Goal: Task Accomplishment & Management: Complete application form

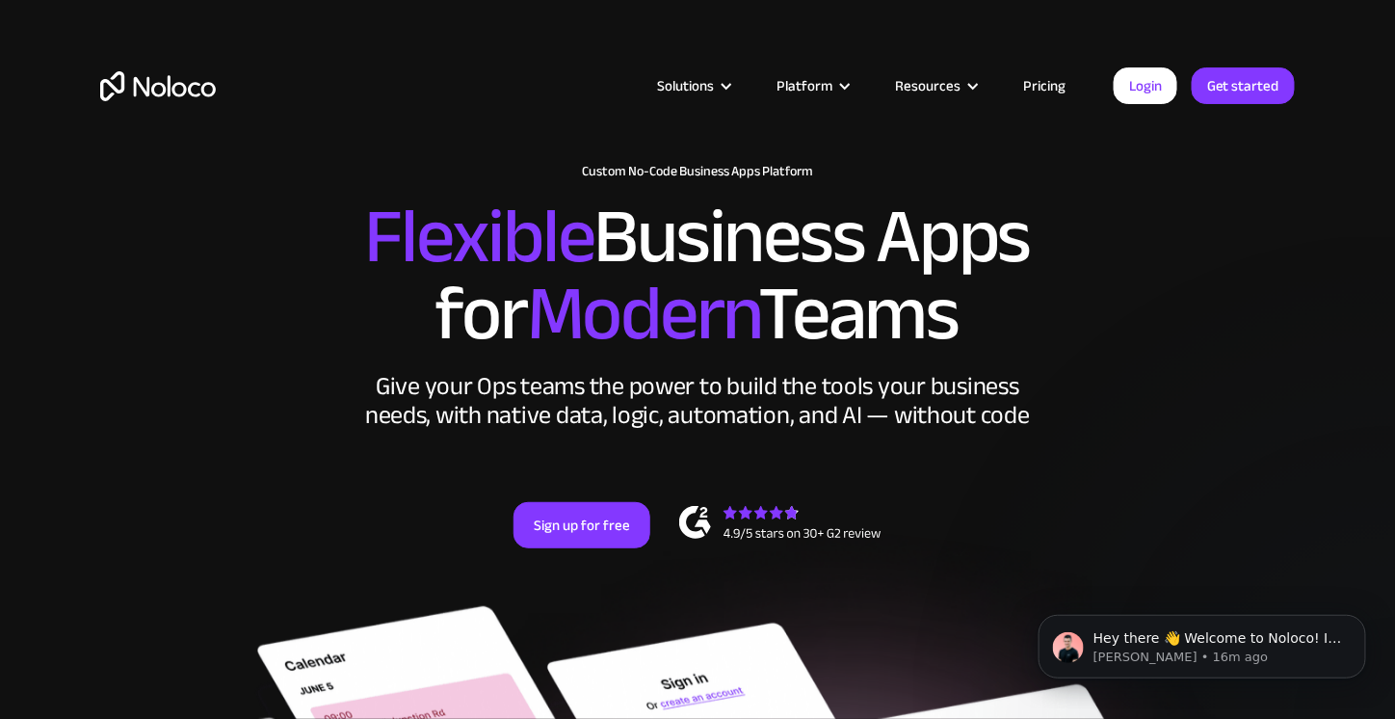
click at [1034, 85] on link "Pricing" at bounding box center [1044, 85] width 91 height 25
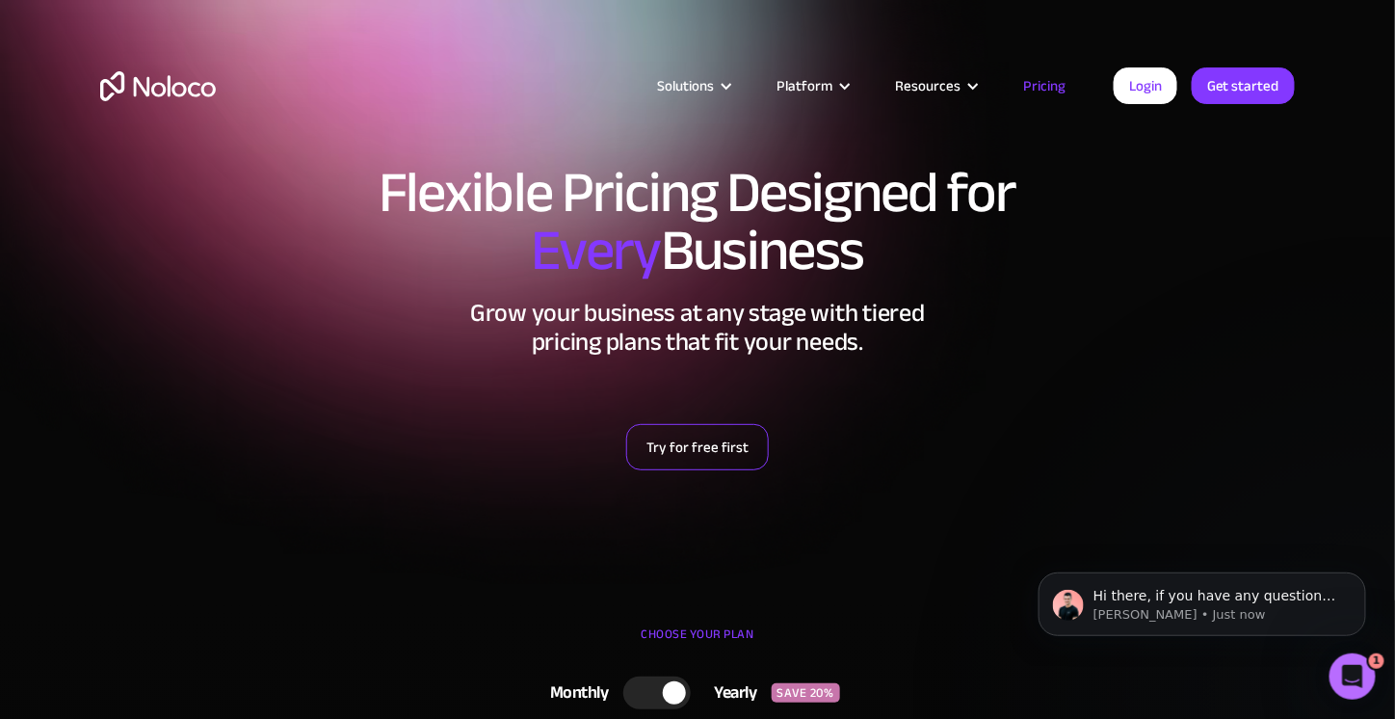
click at [692, 446] on link "Try for free first" at bounding box center [697, 447] width 143 height 46
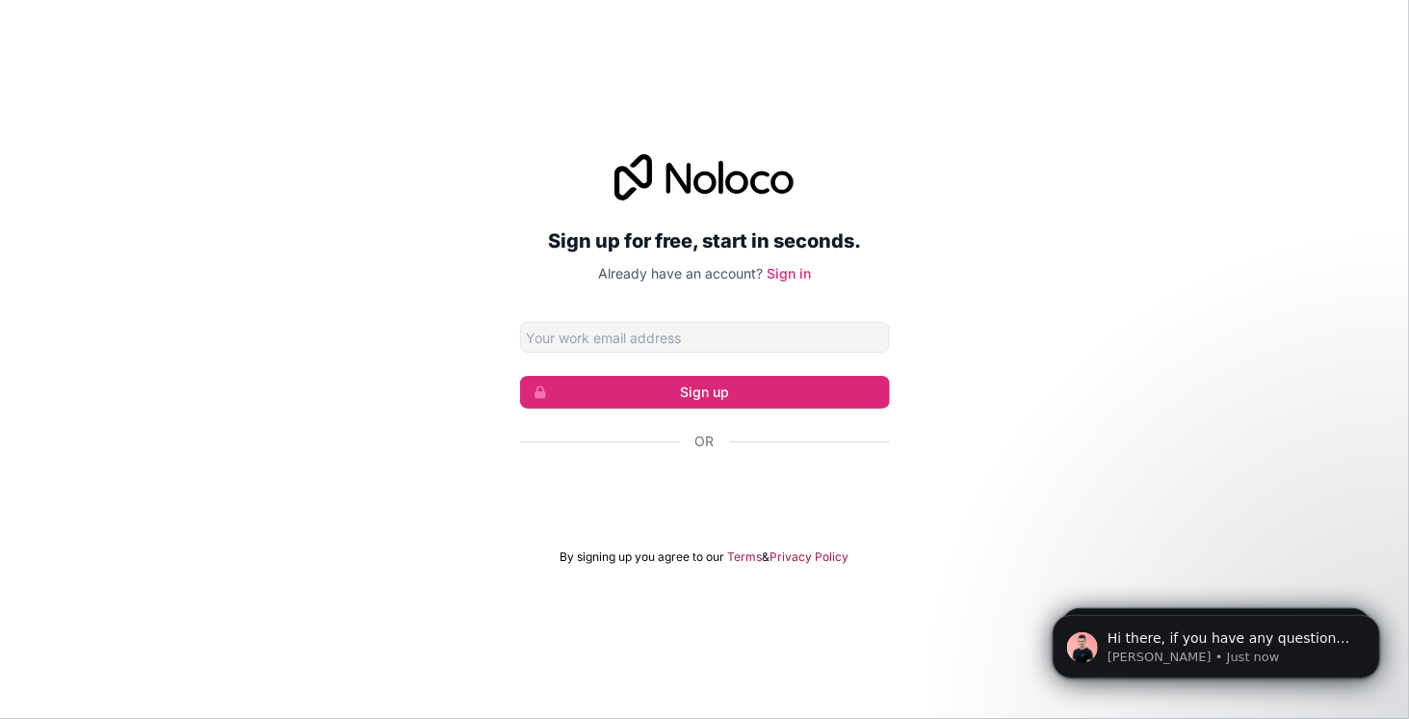
click at [694, 338] on input "Email address" at bounding box center [705, 337] width 370 height 31
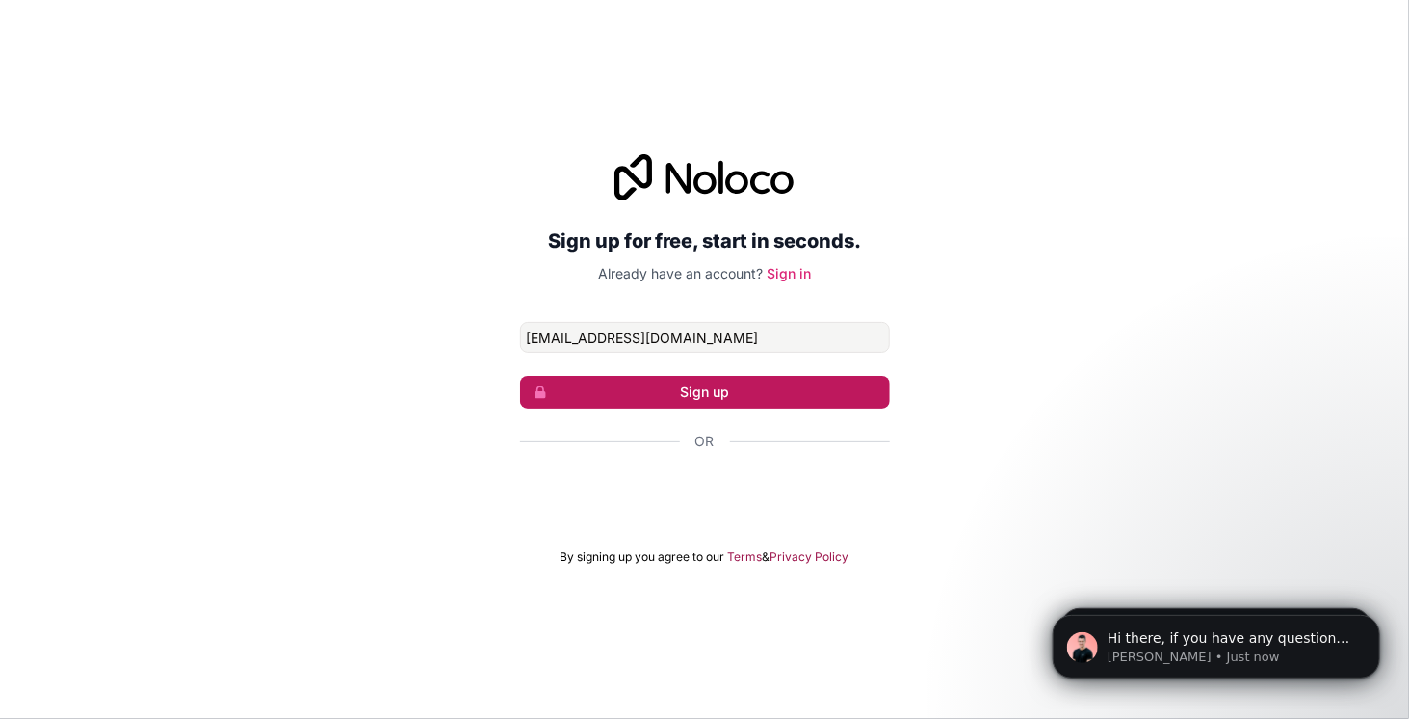
type input "spetkau@pbxtruck.ca"
click at [842, 387] on button "Sign up" at bounding box center [705, 392] width 370 height 33
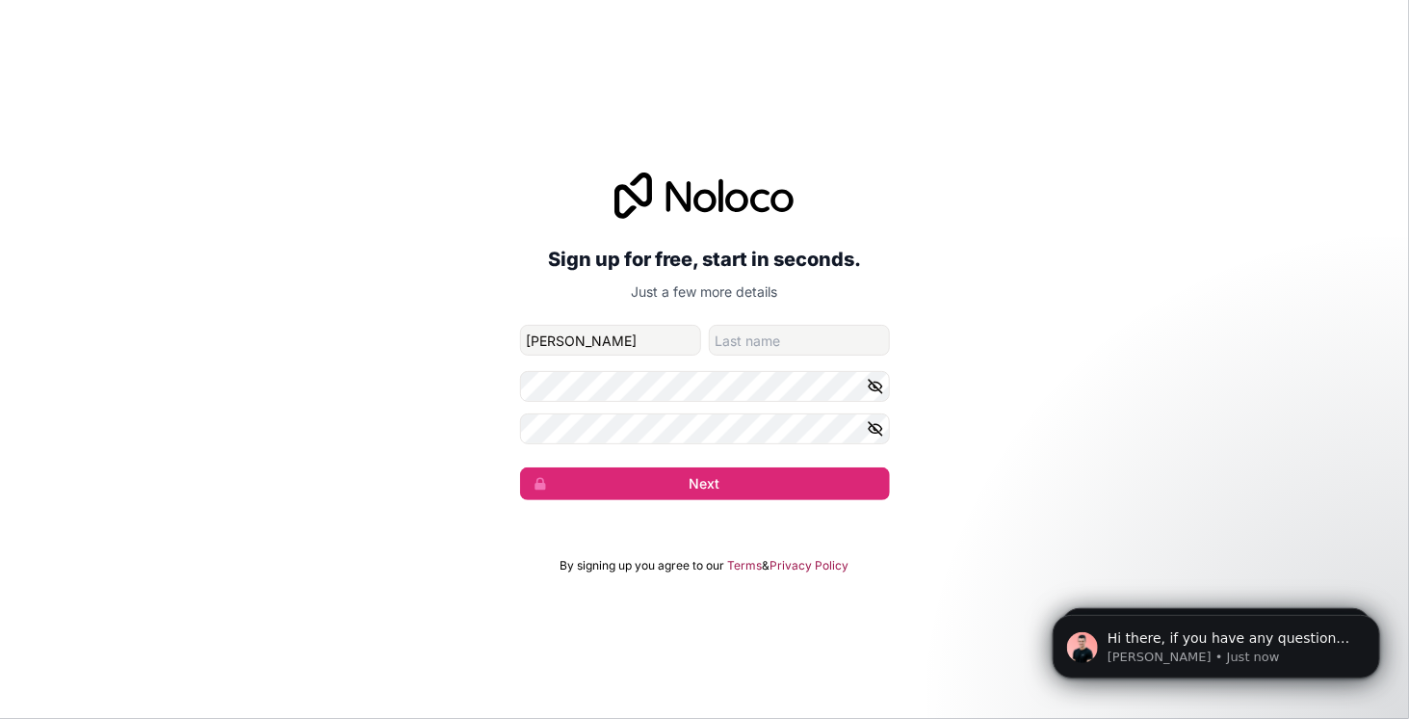
type input "Scott"
type input "Petkau"
click at [748, 471] on button "Next" at bounding box center [705, 483] width 370 height 33
click at [688, 483] on button "Next" at bounding box center [705, 483] width 370 height 33
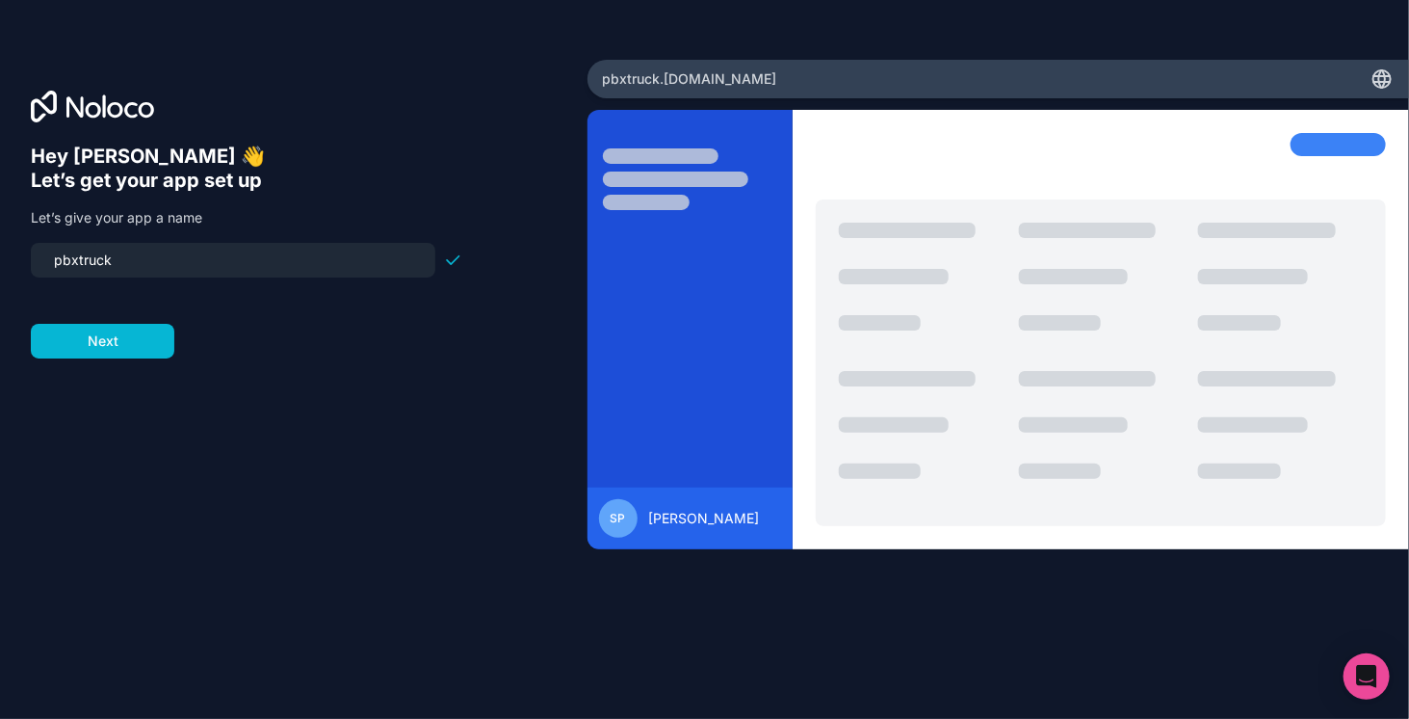
click at [200, 263] on input "pbxtruck" at bounding box center [232, 260] width 381 height 27
drag, startPoint x: 39, startPoint y: 261, endPoint x: 17, endPoint y: 261, distance: 22.2
click at [17, 261] on div "Hey Scott 👋 Let’s get your app set up Let’s give your app a name pbxtruck Next" at bounding box center [294, 359] width 588 height 599
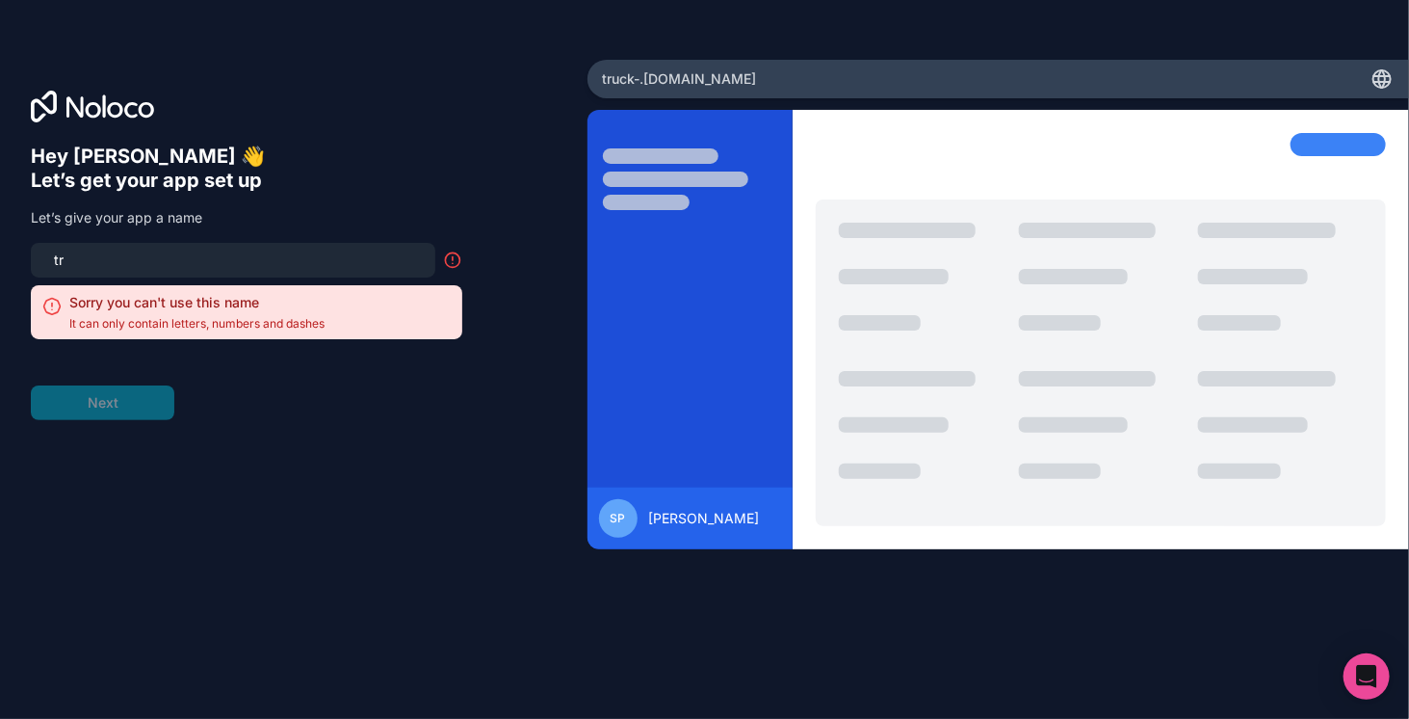
type input "t"
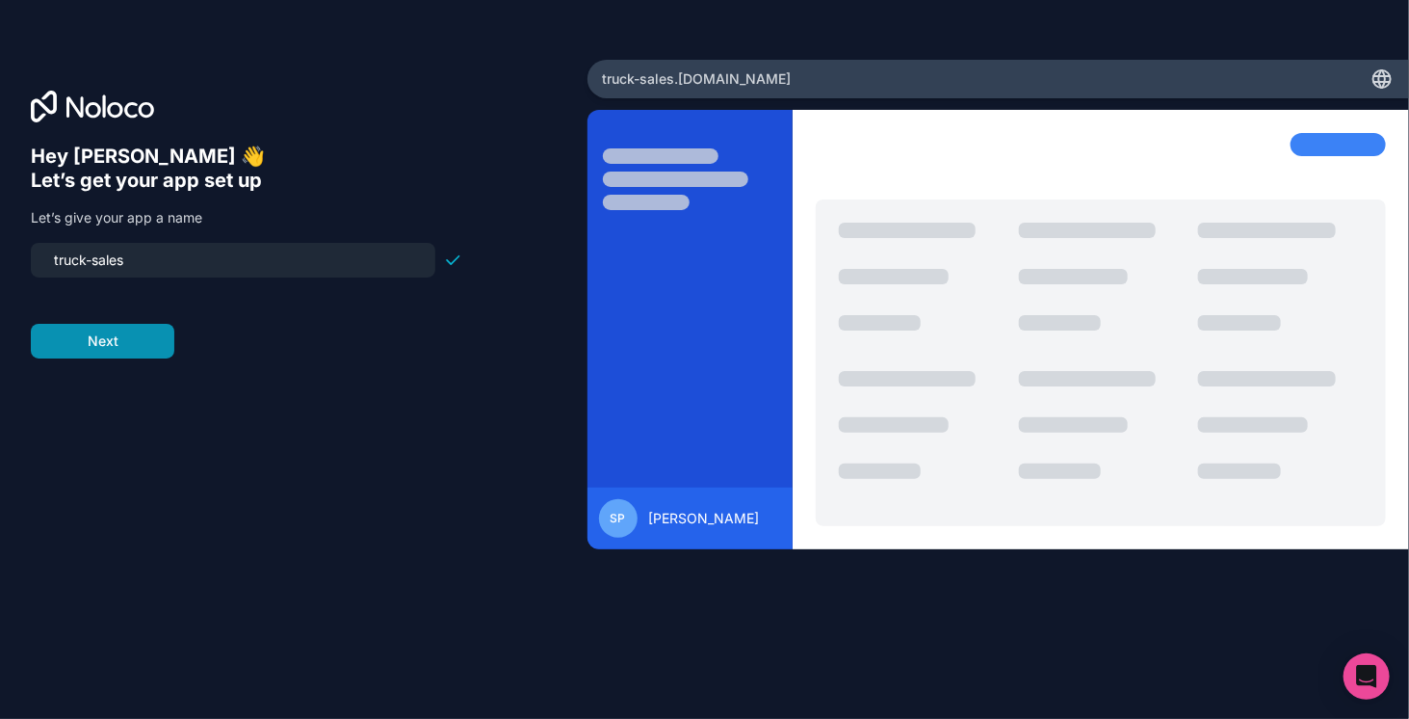
type input "truck-sales"
click at [94, 345] on button "Next" at bounding box center [103, 341] width 144 height 35
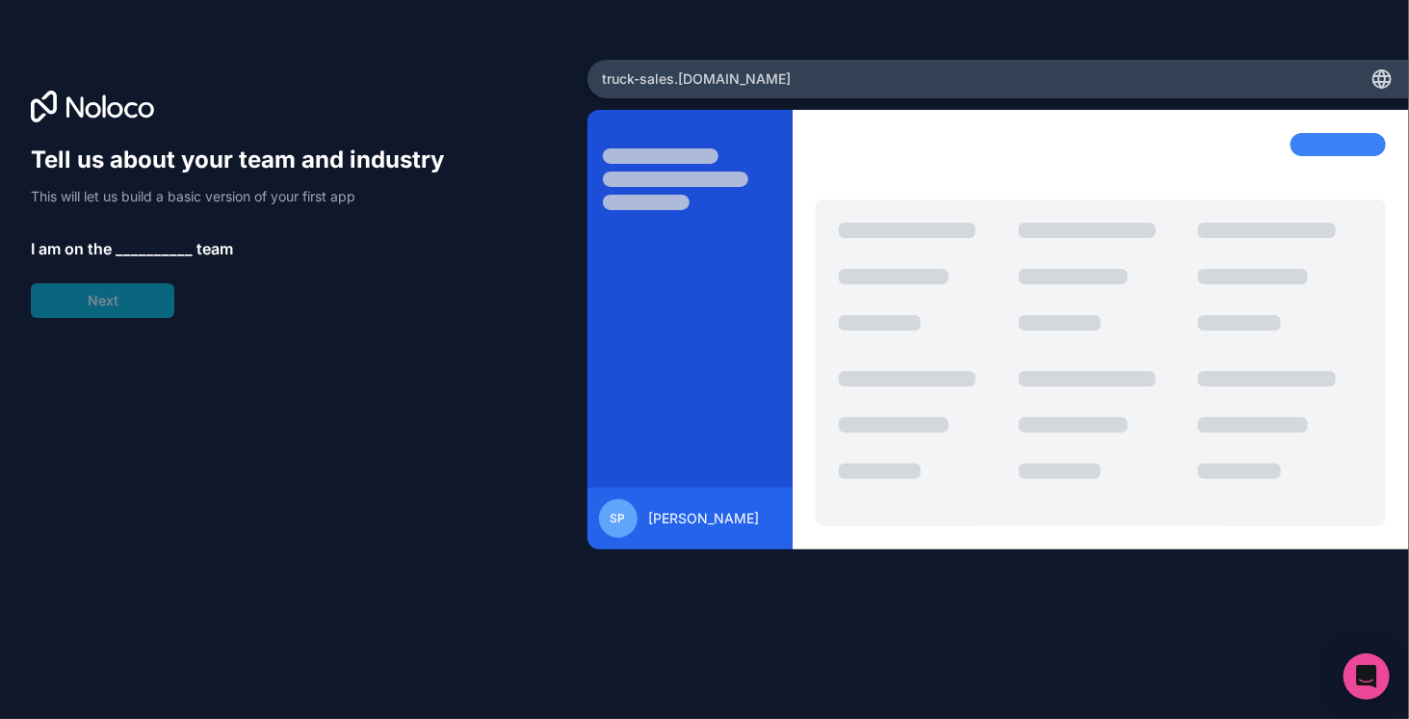
click at [145, 248] on span "__________" at bounding box center [154, 248] width 77 height 23
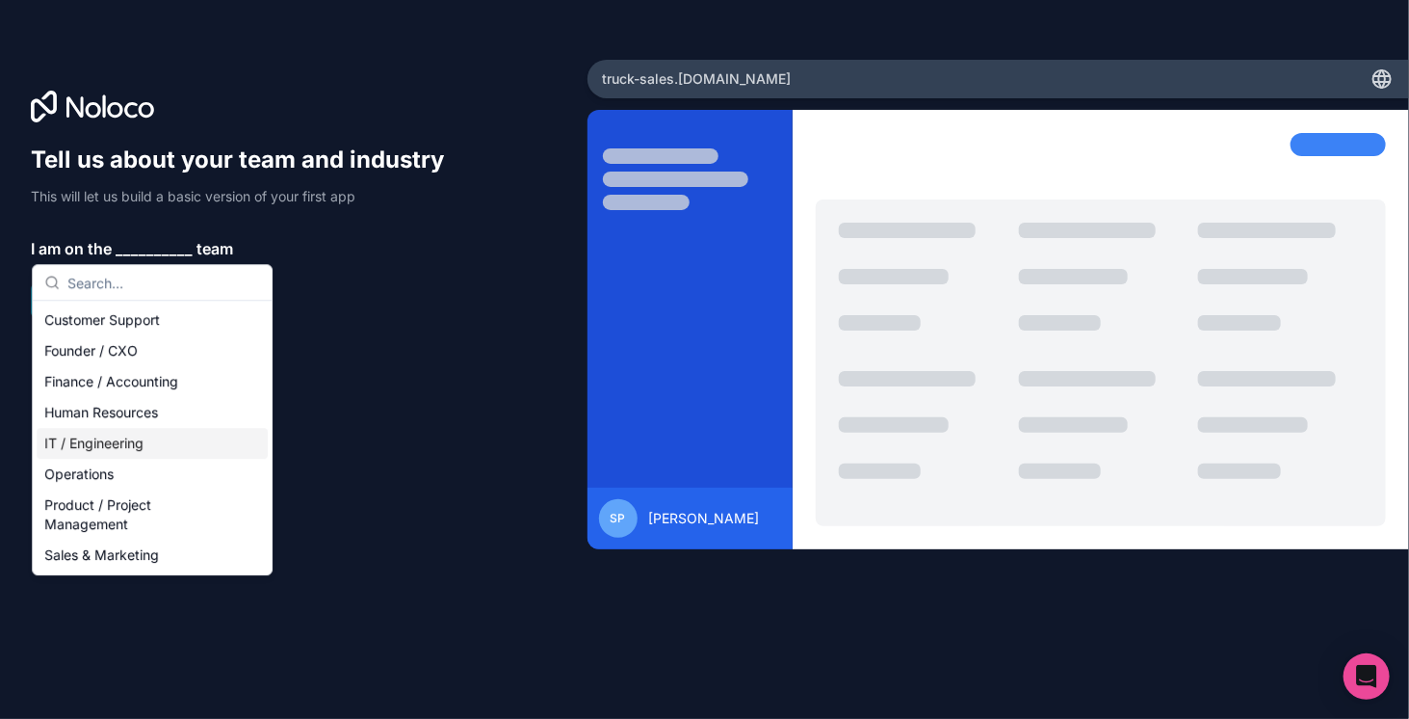
click at [100, 440] on div "IT / Engineering" at bounding box center [152, 443] width 231 height 31
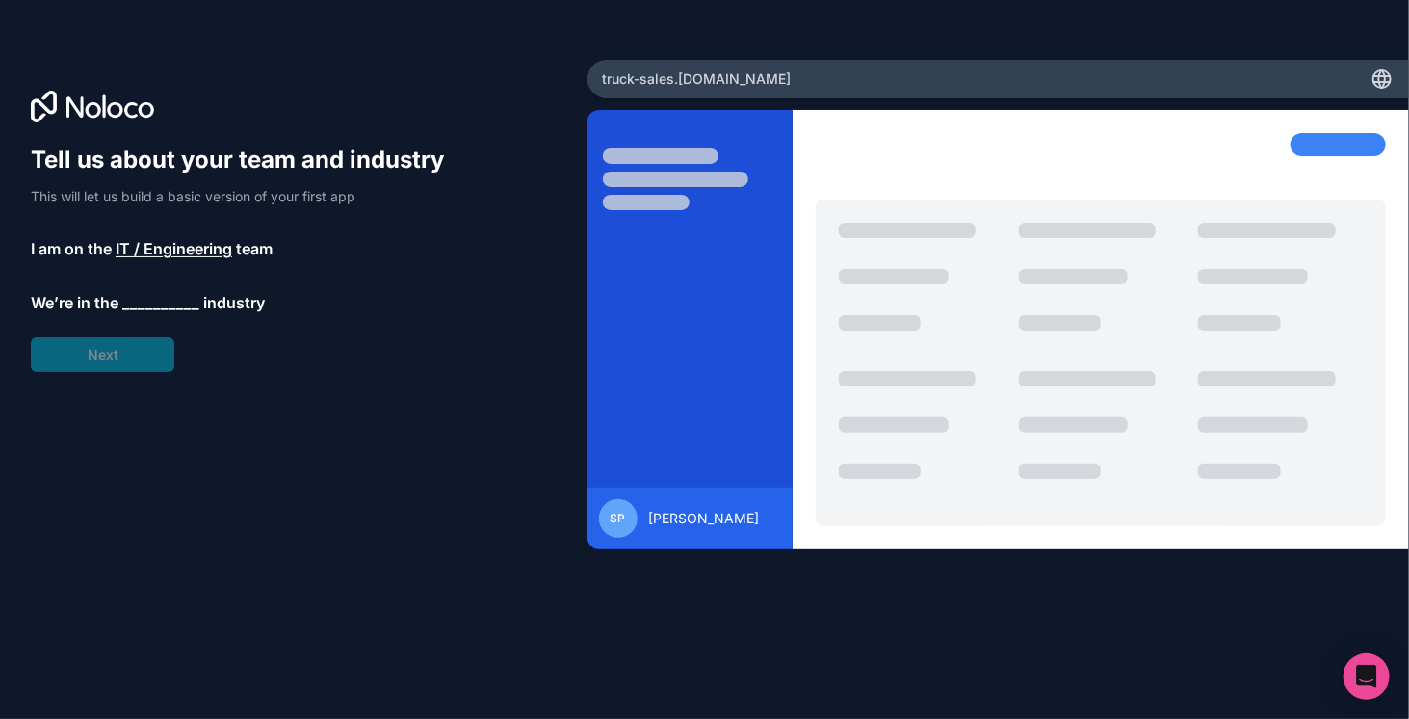
click at [140, 303] on span "__________" at bounding box center [160, 302] width 77 height 23
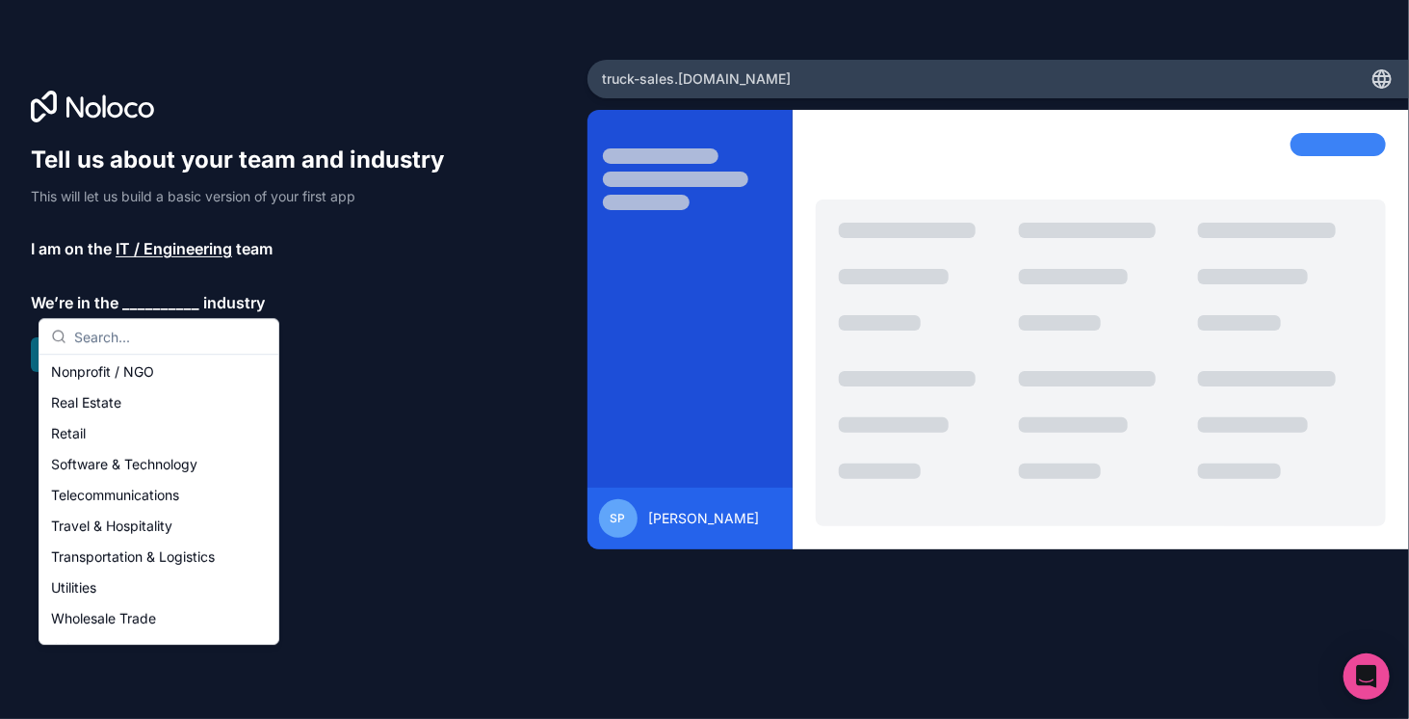
scroll to position [385, 0]
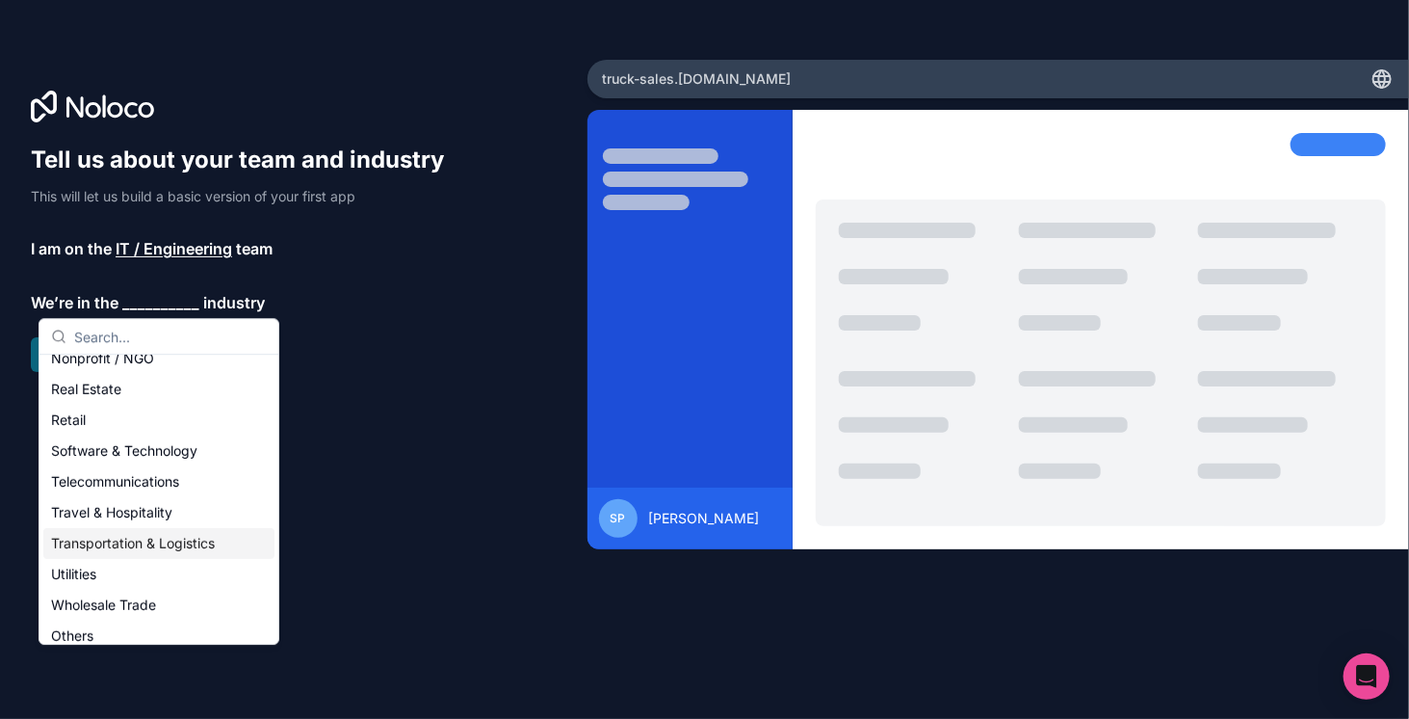
click at [114, 550] on div "Transportation & Logistics" at bounding box center [158, 543] width 231 height 31
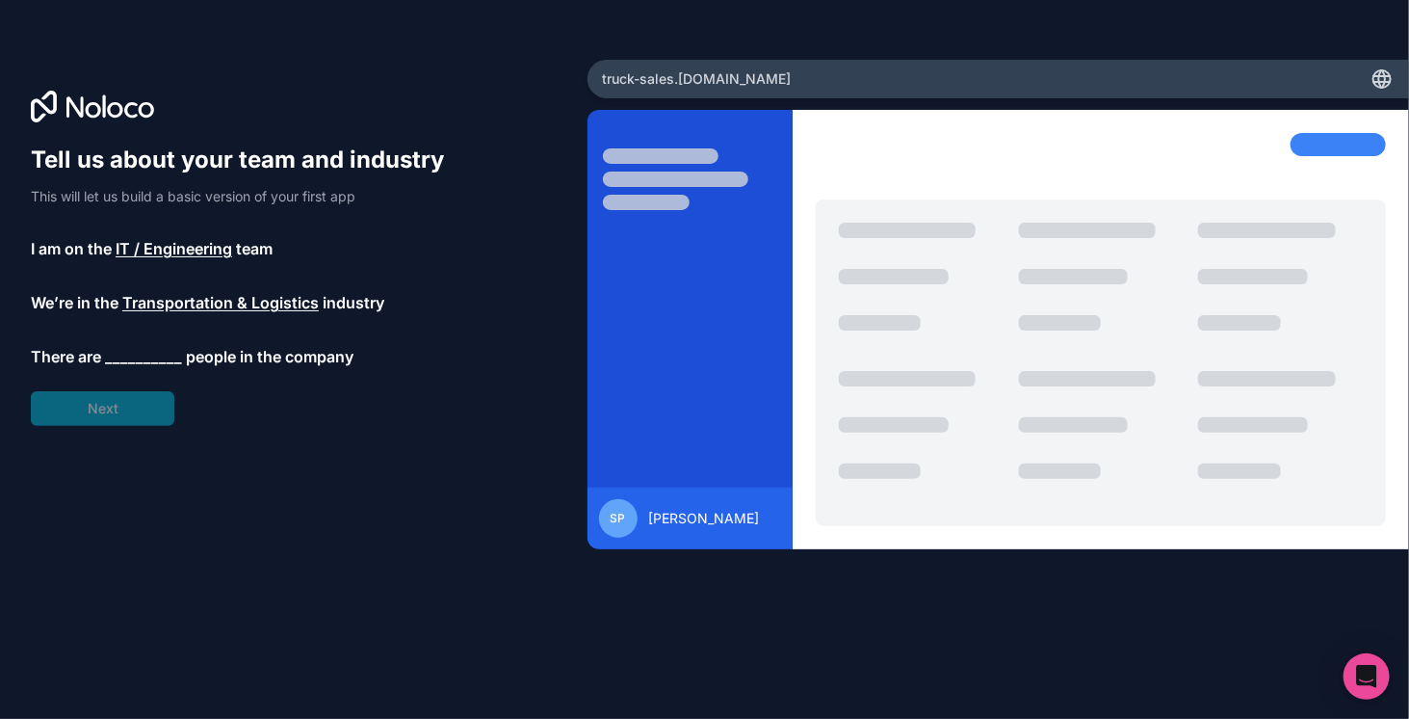
click at [120, 355] on span "__________" at bounding box center [143, 356] width 77 height 23
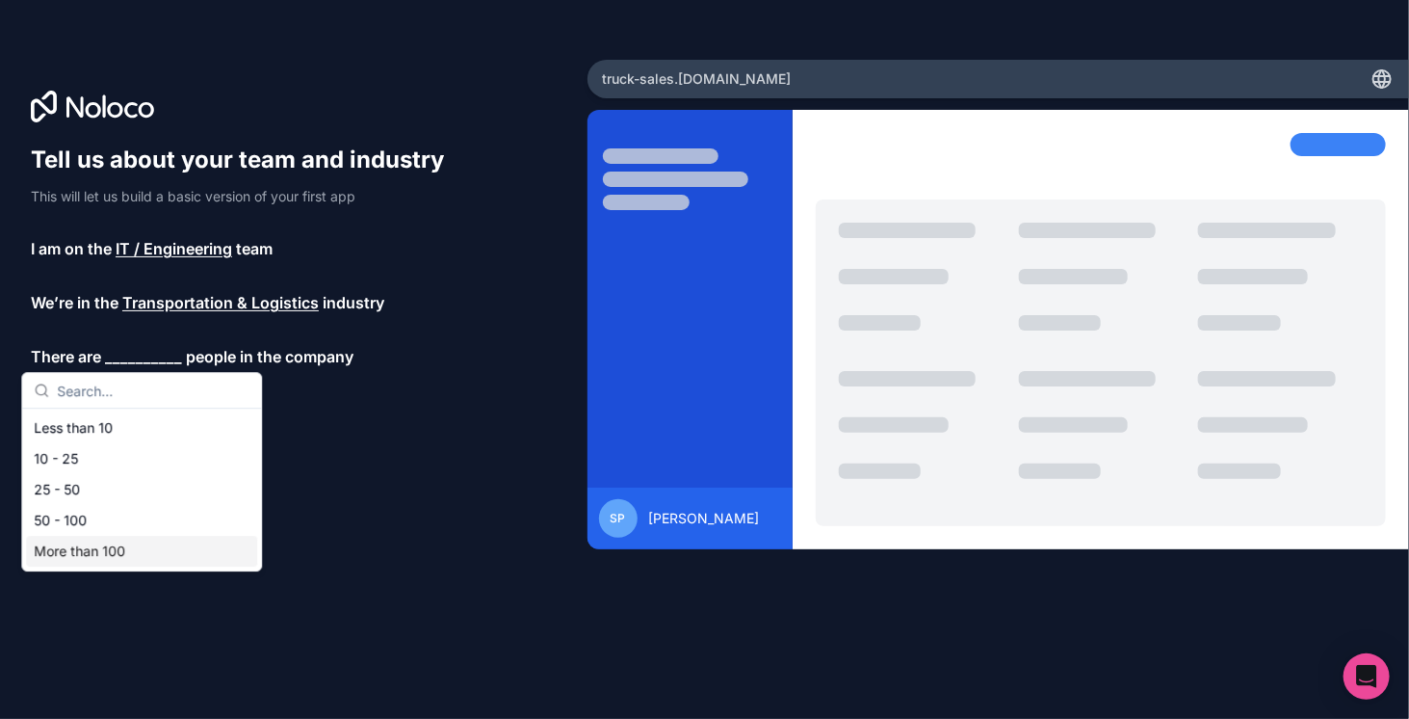
click at [104, 549] on div "More than 100" at bounding box center [141, 551] width 231 height 31
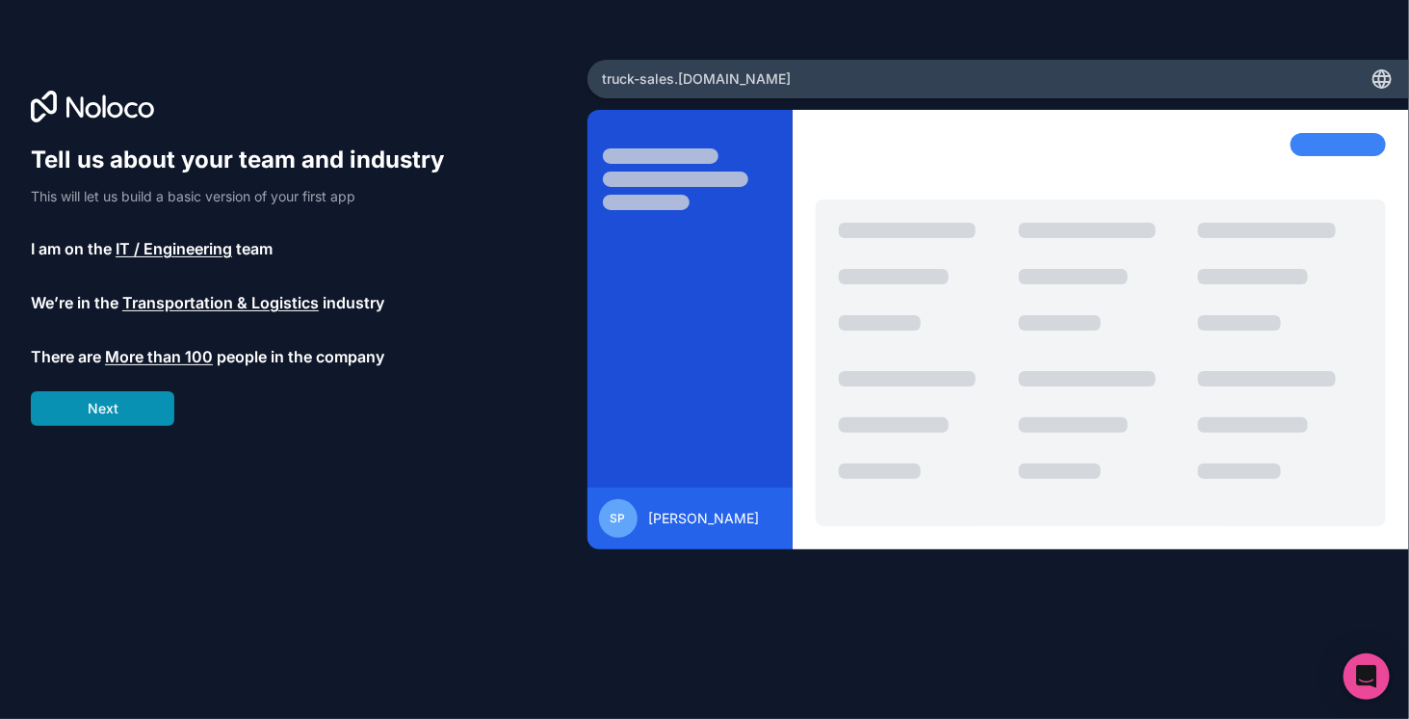
click at [118, 413] on button "Next" at bounding box center [103, 408] width 144 height 35
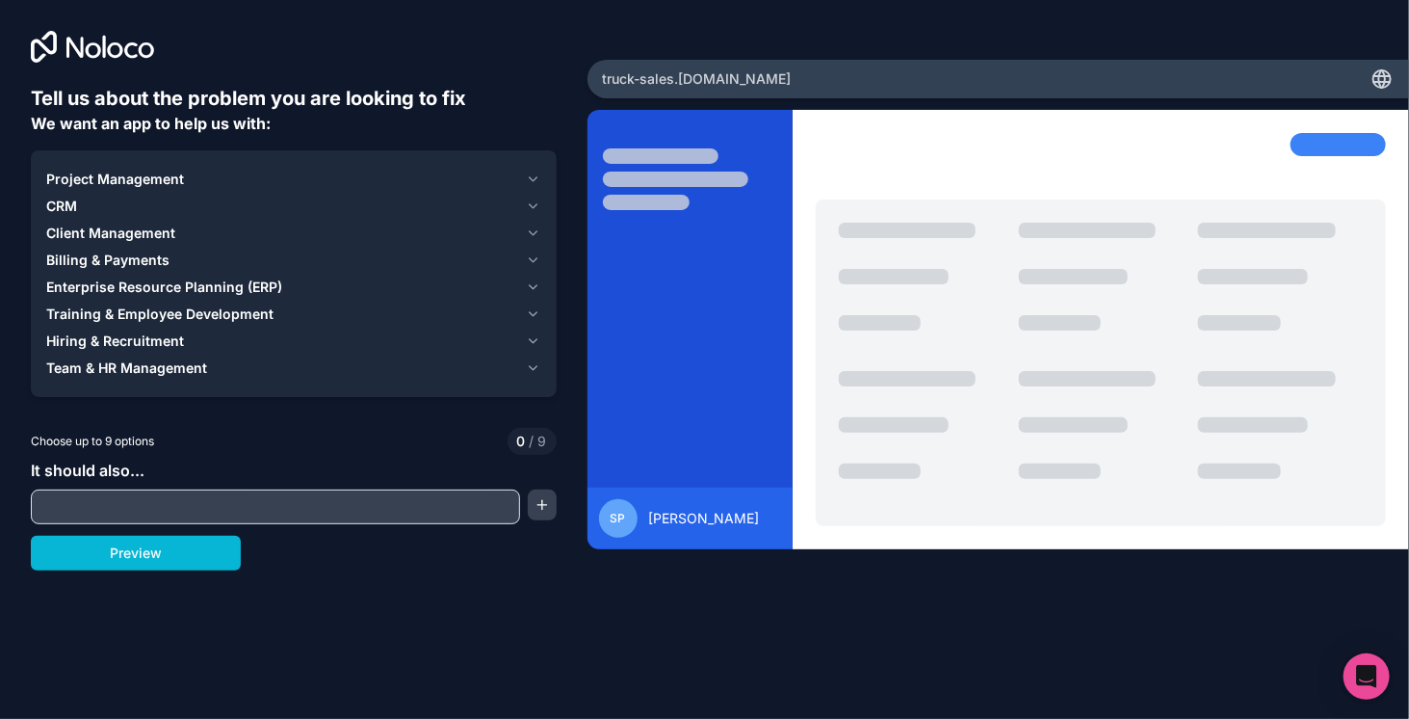
click at [533, 283] on icon "button" at bounding box center [533, 286] width 14 height 15
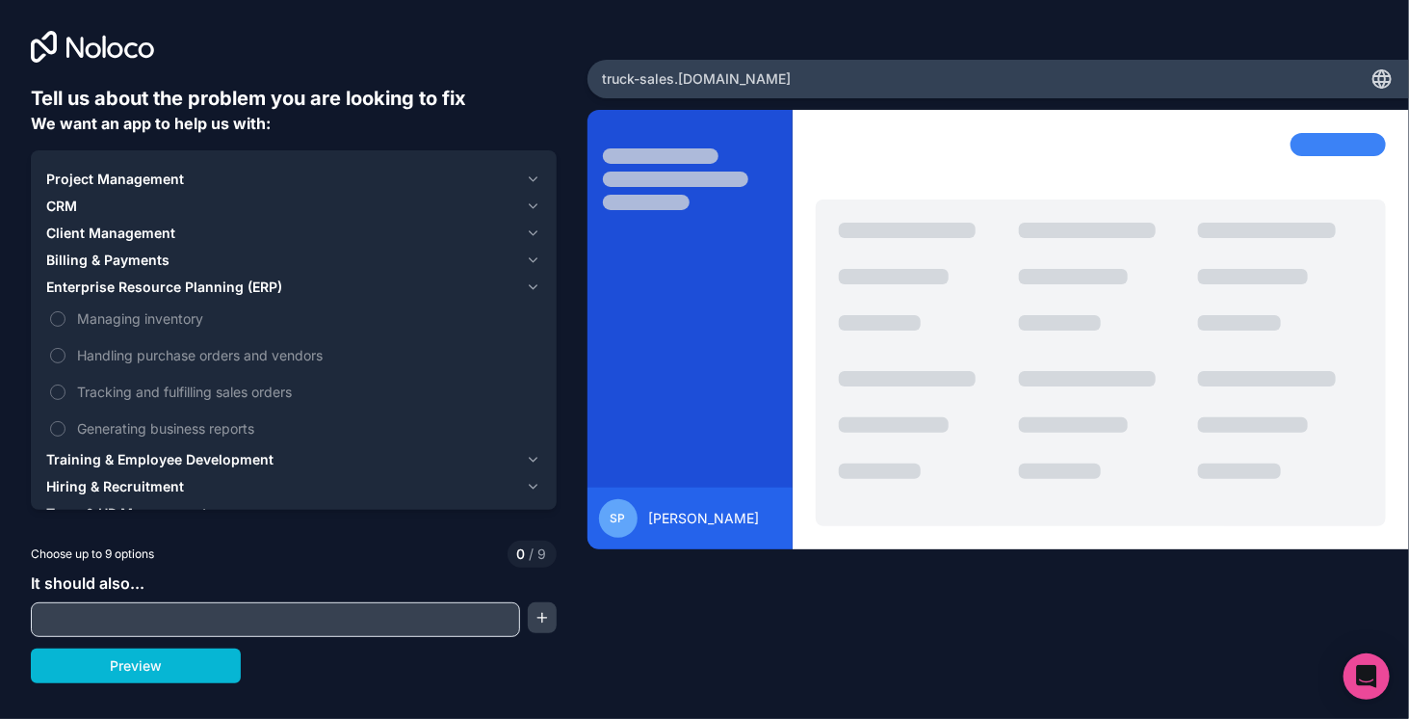
click at [530, 285] on icon "button" at bounding box center [534, 287] width 8 height 4
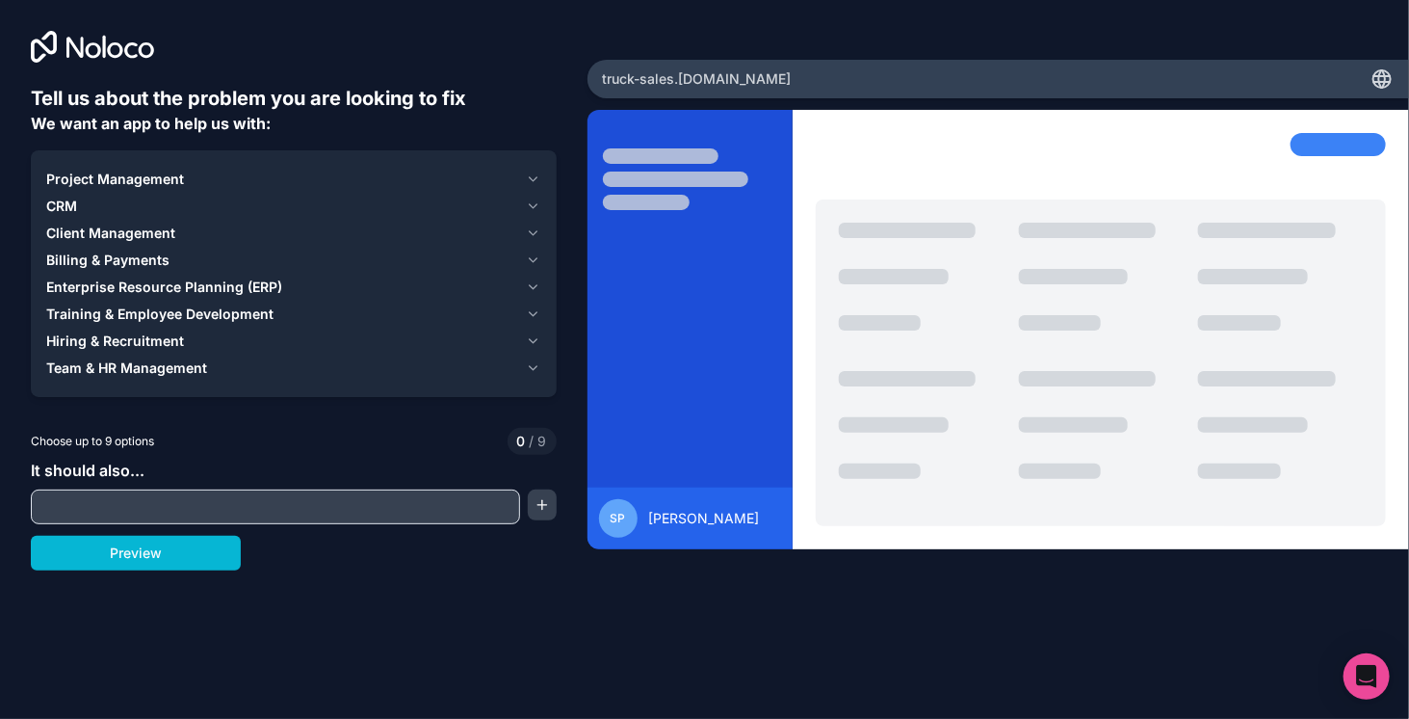
click at [518, 369] on button "Team & HR Management" at bounding box center [293, 368] width 495 height 27
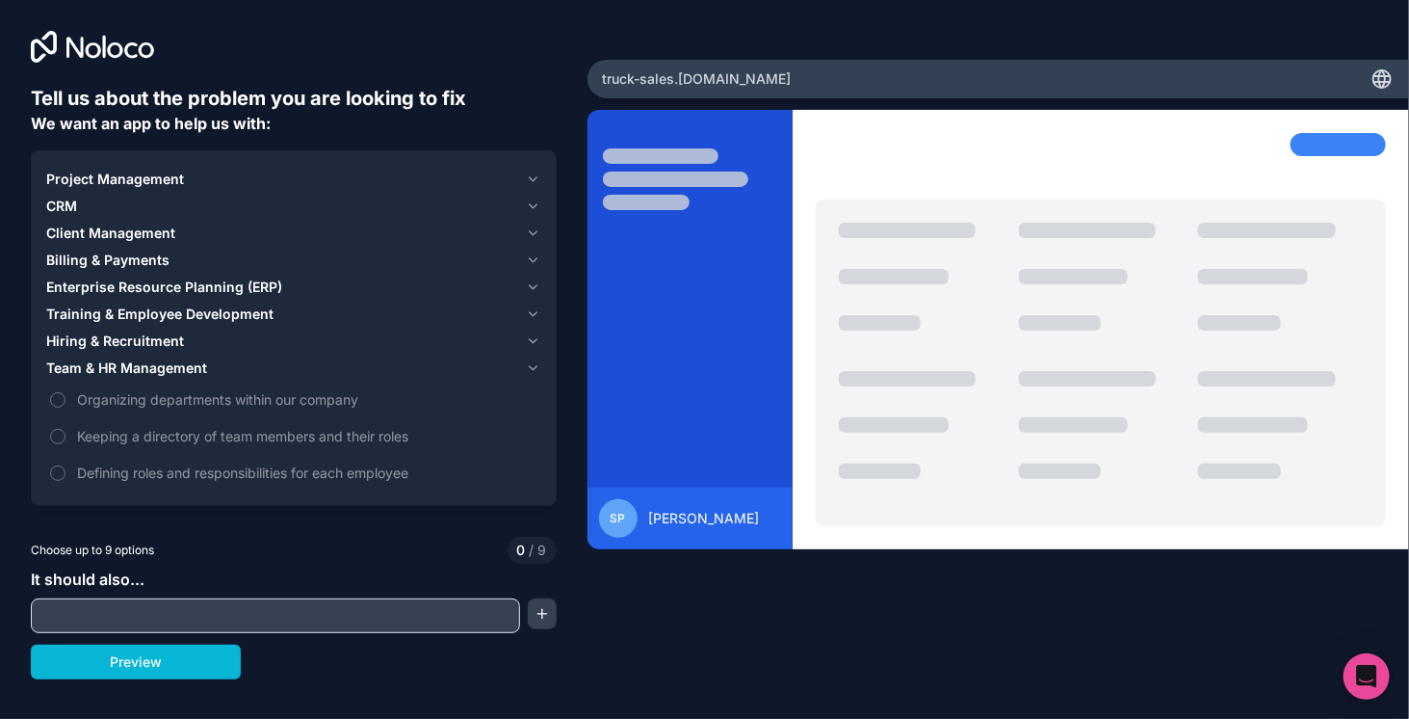
click at [532, 365] on icon "button" at bounding box center [533, 367] width 14 height 15
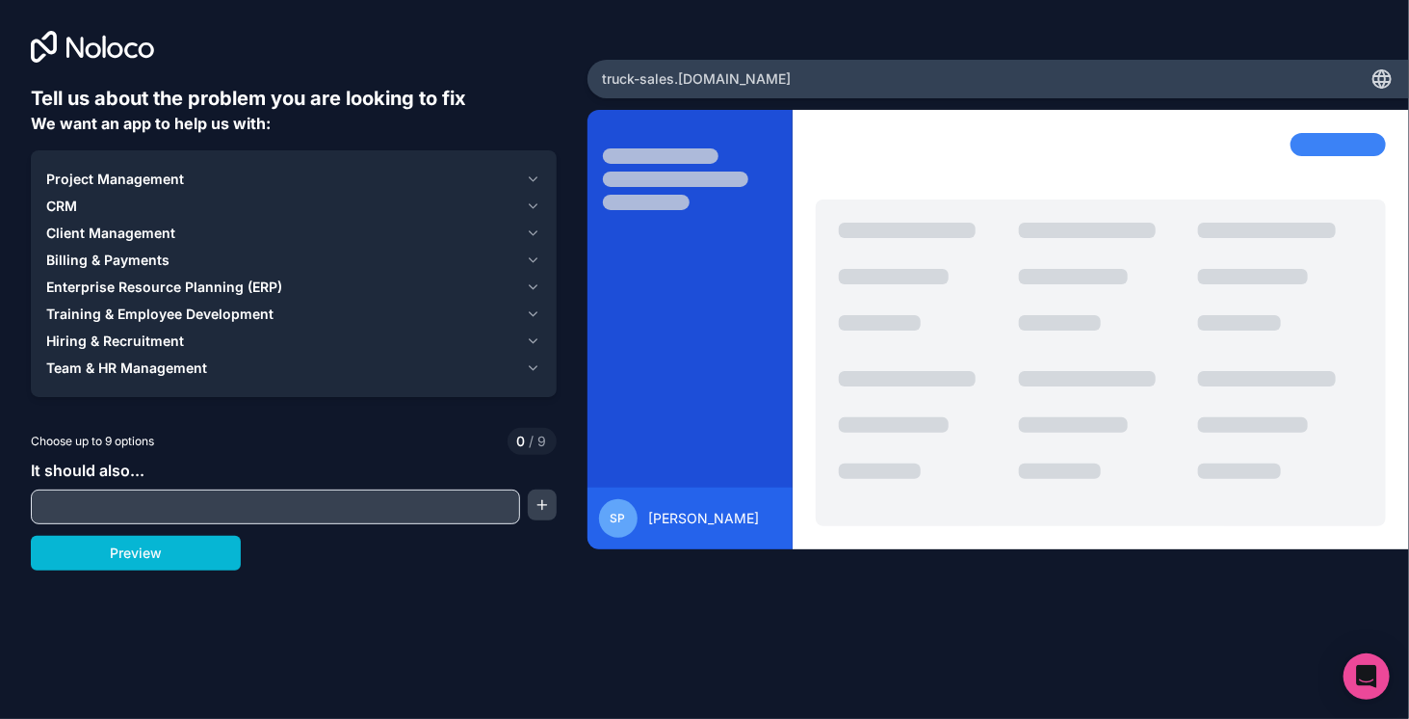
click at [382, 281] on div "Enterprise Resource Planning (ERP)" at bounding box center [282, 286] width 472 height 19
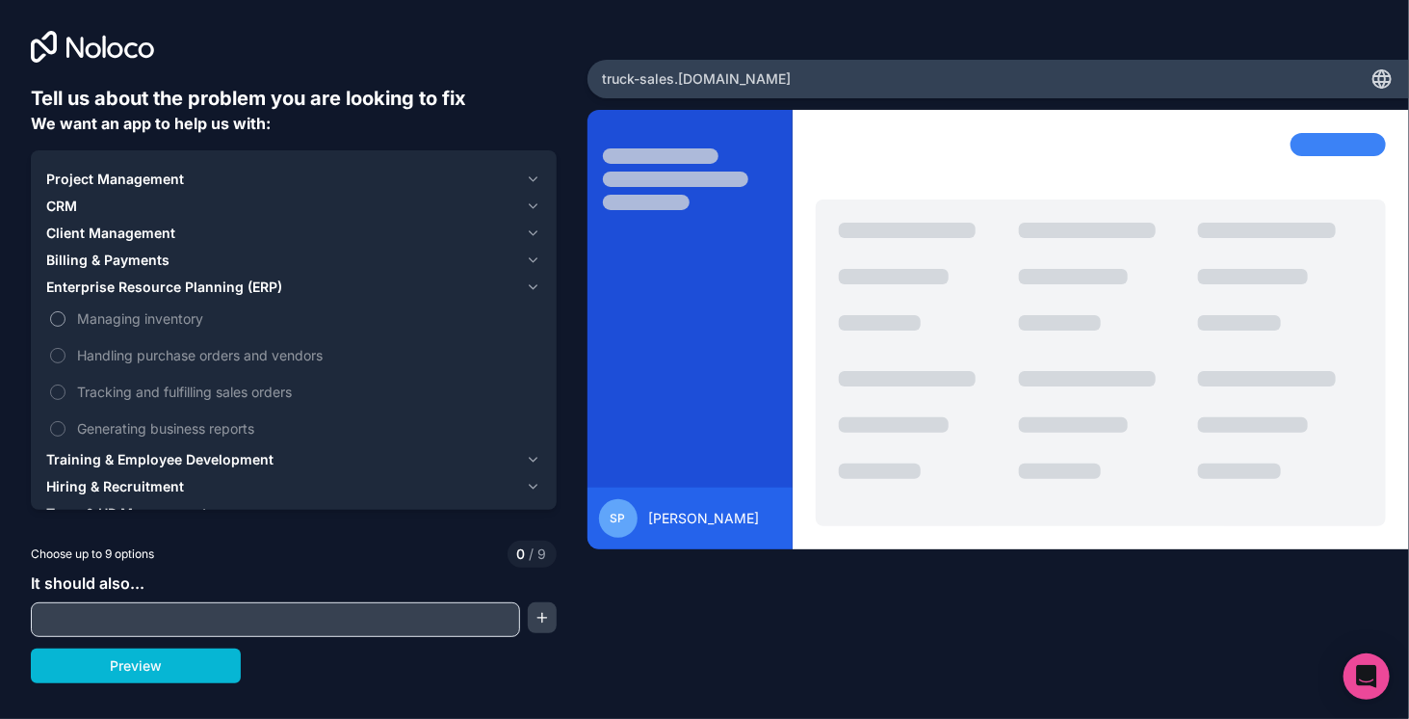
click at [60, 319] on button "Managing inventory" at bounding box center [57, 318] width 15 height 15
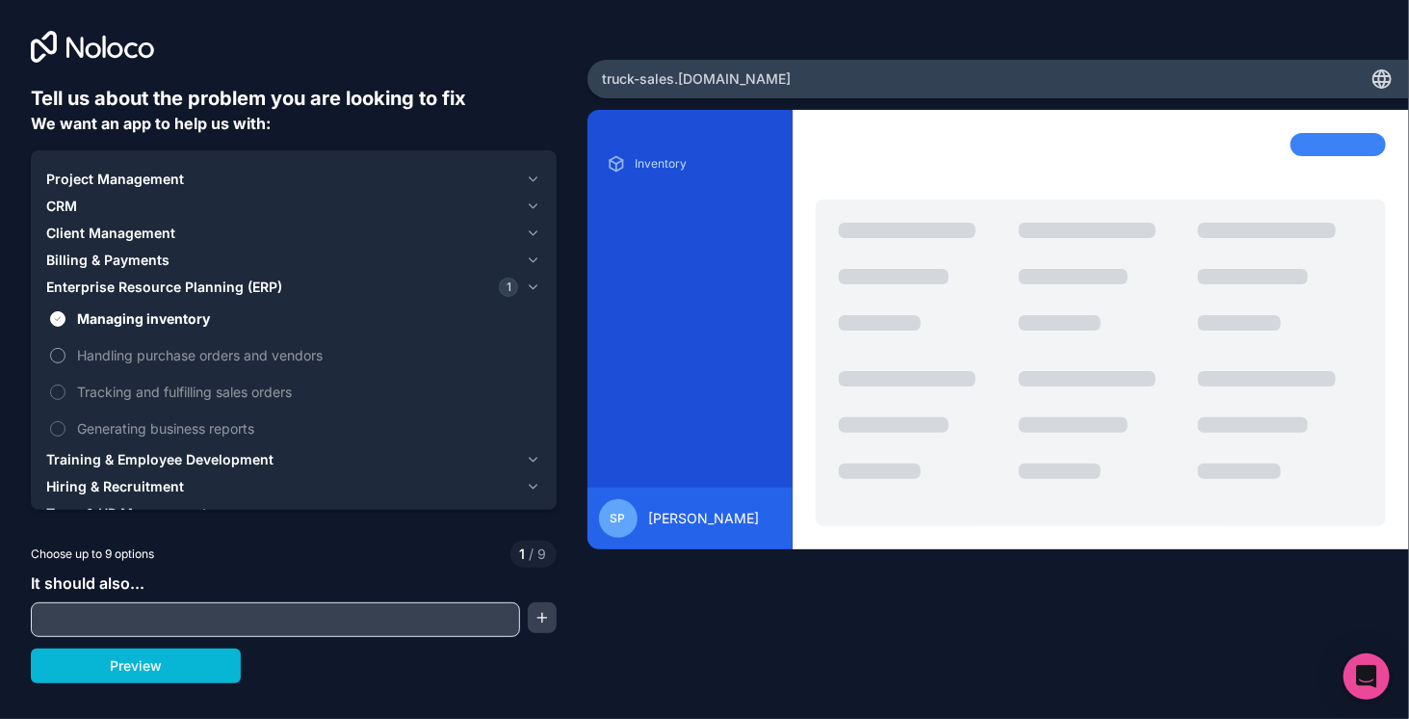
click at [62, 351] on button "Handling purchase orders and vendors" at bounding box center [57, 355] width 15 height 15
click at [59, 387] on button "Tracking and fulfilling sales orders" at bounding box center [57, 391] width 15 height 15
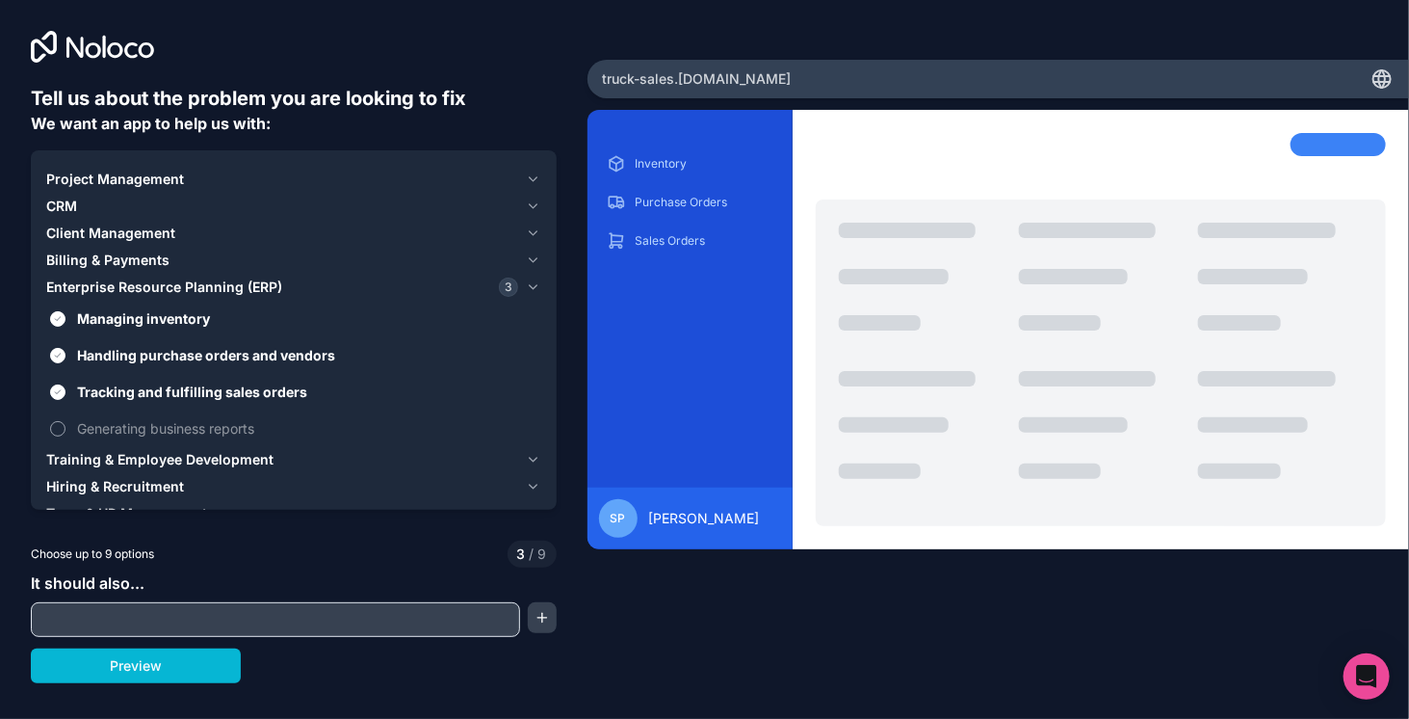
click at [60, 427] on button "Generating business reports" at bounding box center [57, 428] width 15 height 15
click at [185, 607] on input "text" at bounding box center [276, 619] width 480 height 27
click at [290, 547] on div "Choose up to 9 options 4 / 9" at bounding box center [294, 553] width 526 height 27
click at [535, 284] on icon "button" at bounding box center [533, 286] width 14 height 15
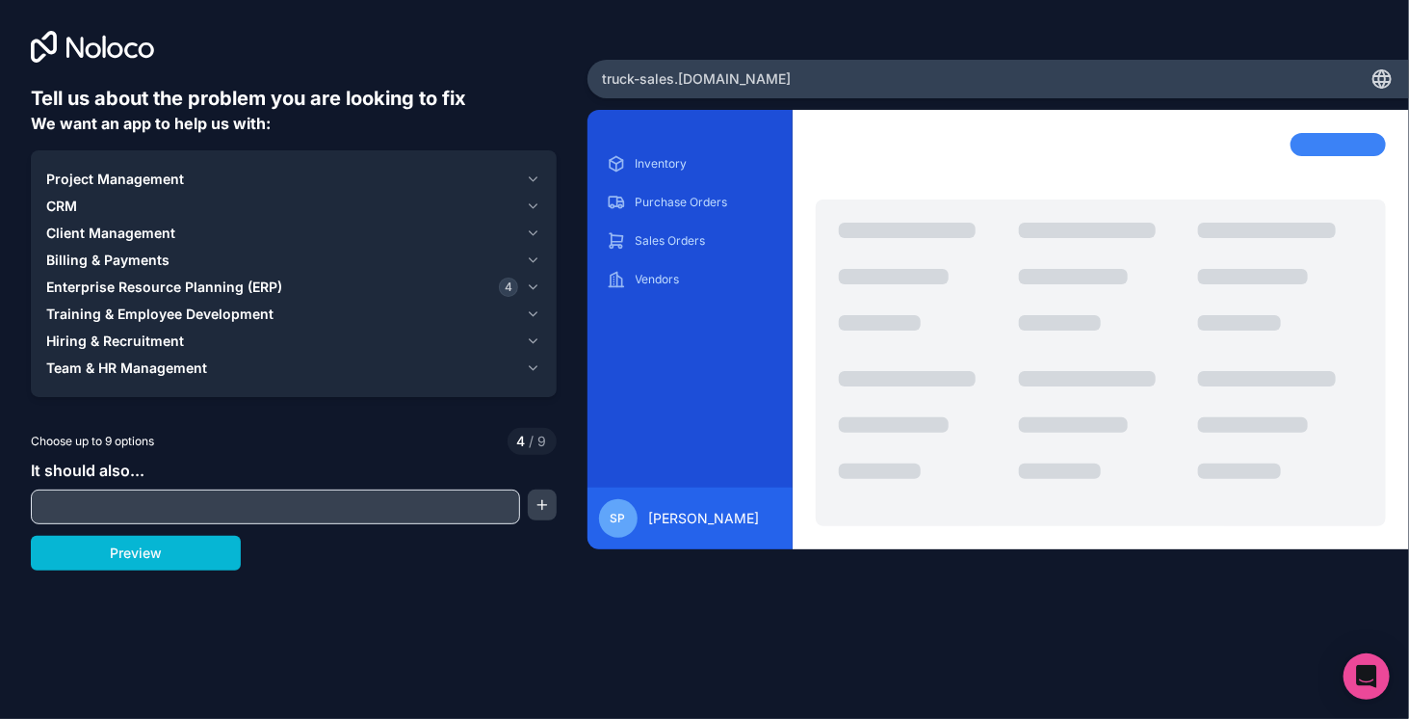
click at [537, 285] on icon "button" at bounding box center [534, 287] width 8 height 4
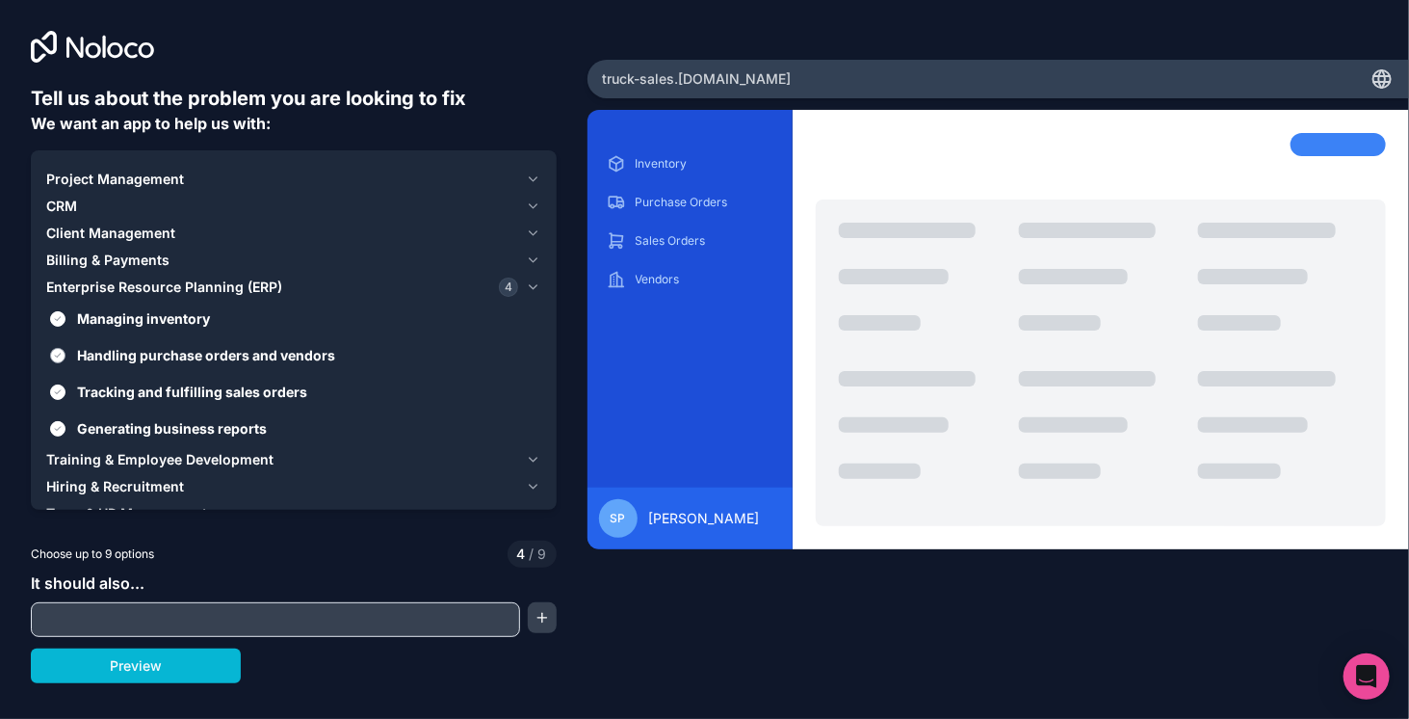
click at [56, 354] on button "Handling purchase orders and vendors" at bounding box center [57, 355] width 15 height 15
click at [60, 396] on button "Tracking and fulfilling sales orders" at bounding box center [57, 391] width 15 height 15
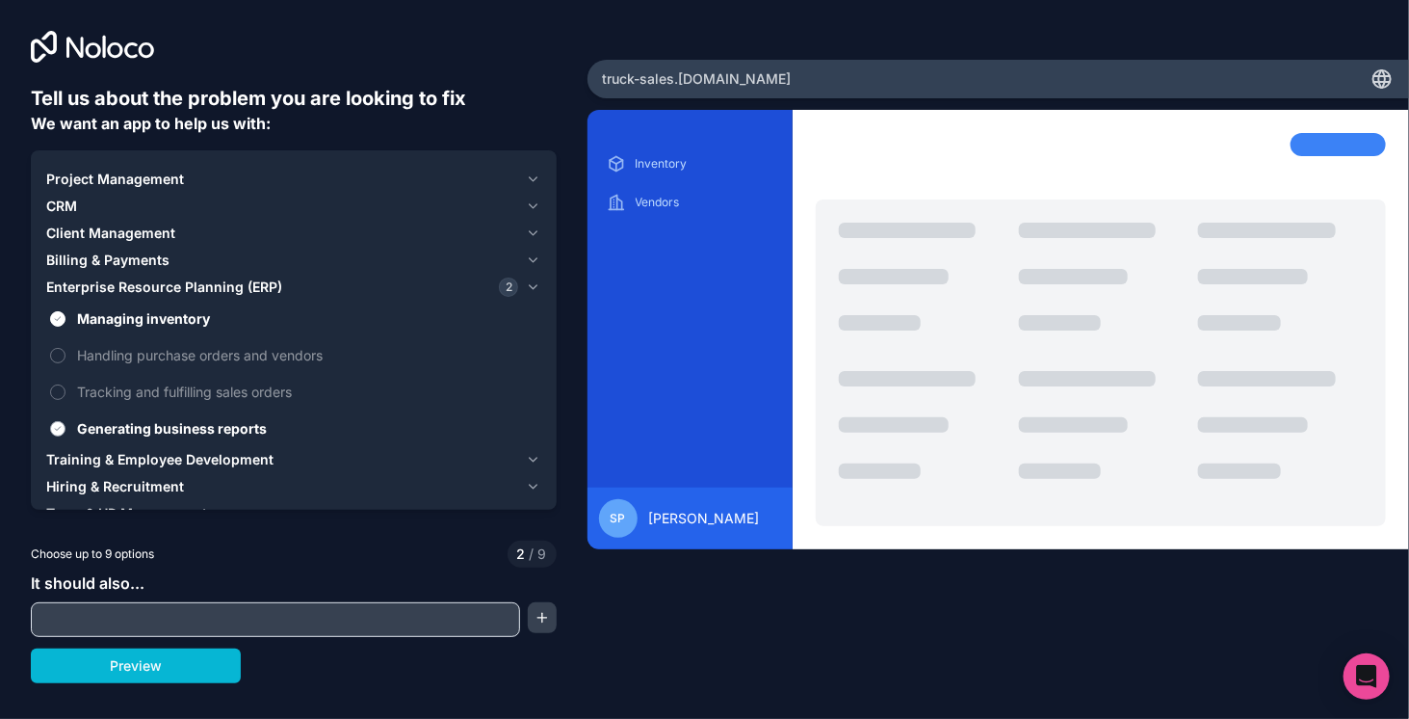
click at [57, 428] on button "Generating business reports" at bounding box center [57, 428] width 15 height 15
click at [60, 390] on button "Tracking and fulfilling sales orders" at bounding box center [57, 391] width 15 height 15
click at [55, 390] on button "Tracking and fulfilling sales orders" at bounding box center [57, 391] width 15 height 15
click at [58, 429] on button "Generating business reports" at bounding box center [57, 428] width 15 height 15
click at [536, 290] on icon "button" at bounding box center [533, 286] width 14 height 15
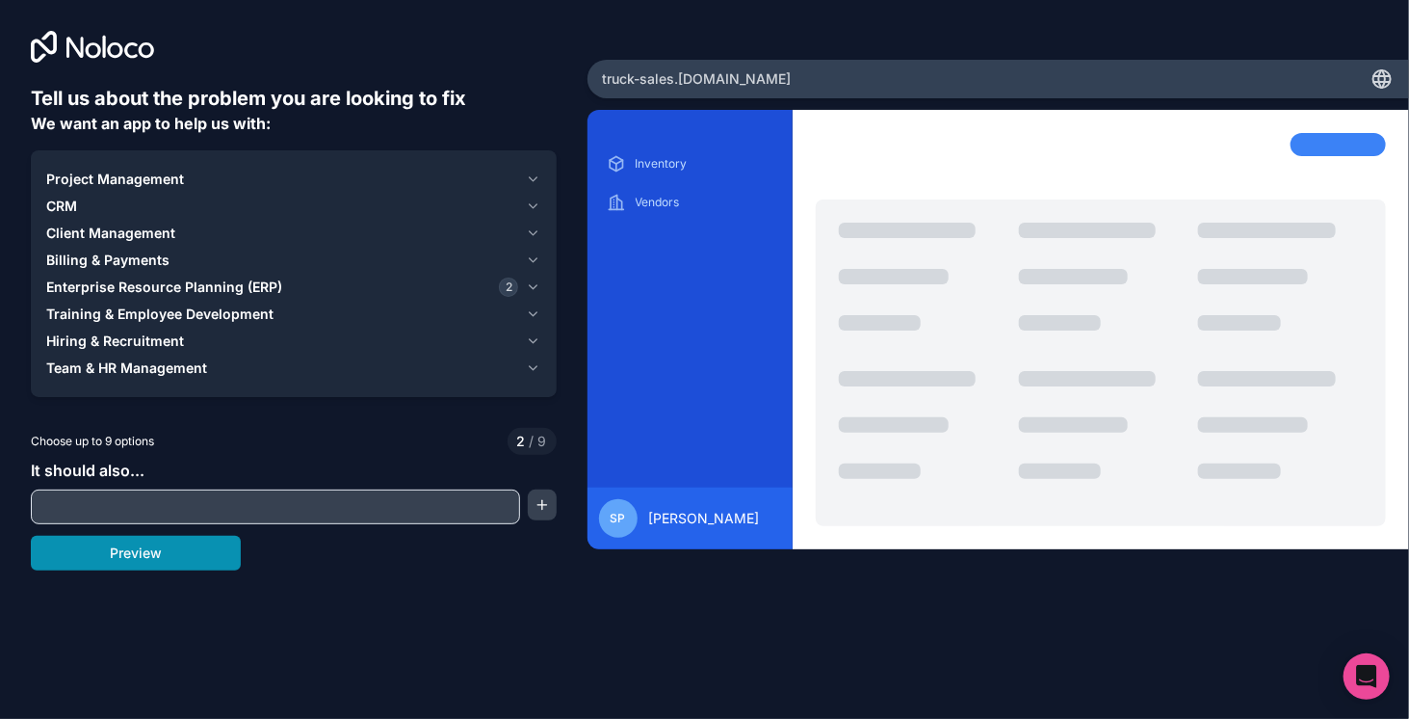
click at [156, 554] on button "Preview" at bounding box center [136, 553] width 210 height 35
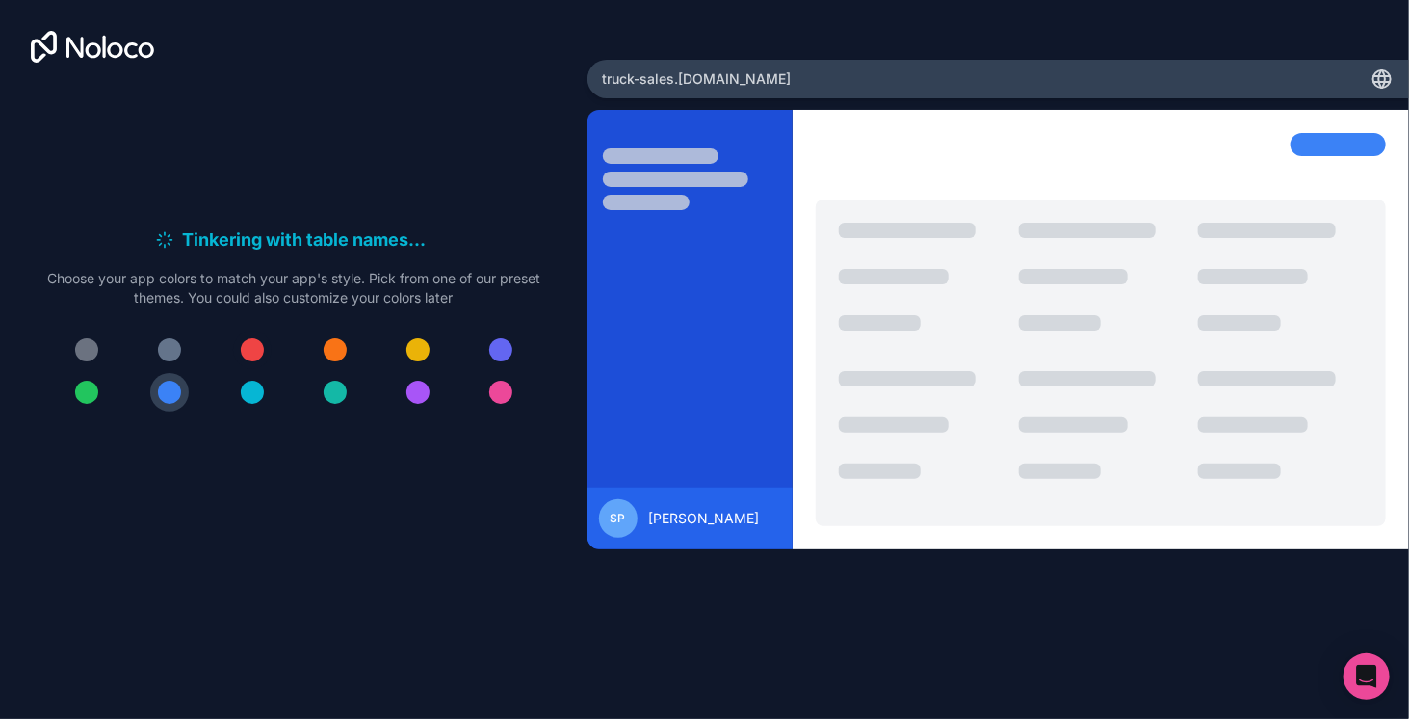
click at [250, 350] on div at bounding box center [252, 349] width 23 height 23
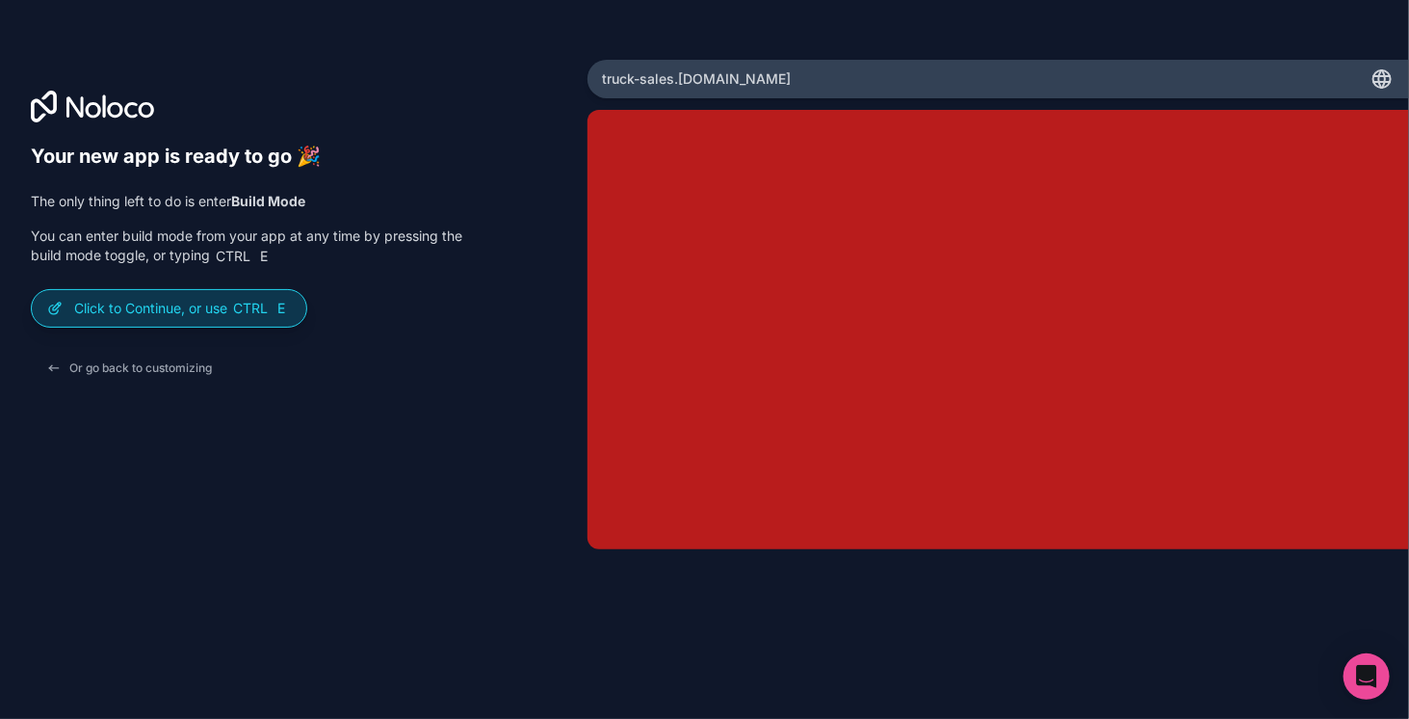
click at [132, 311] on p "Click to Continue, or use Ctrl E" at bounding box center [182, 308] width 217 height 19
